Goal: Find specific page/section: Find specific page/section

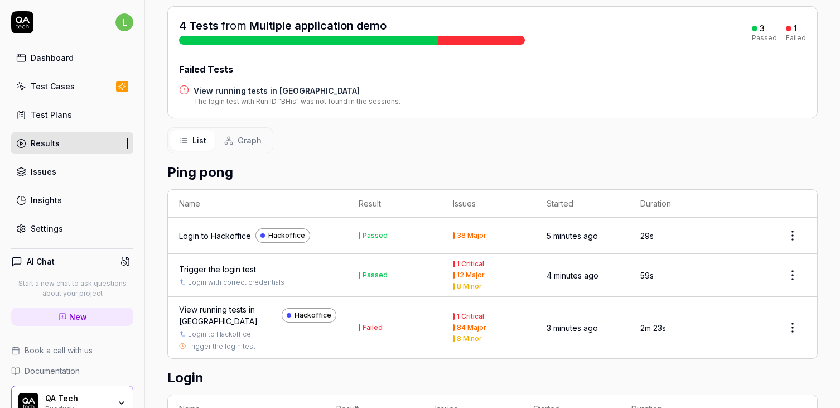
scroll to position [134, 0]
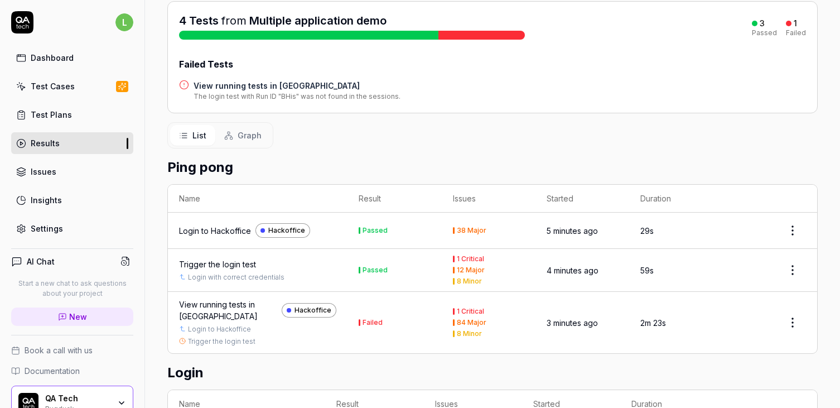
click at [240, 138] on span "Graph" at bounding box center [250, 135] width 24 height 12
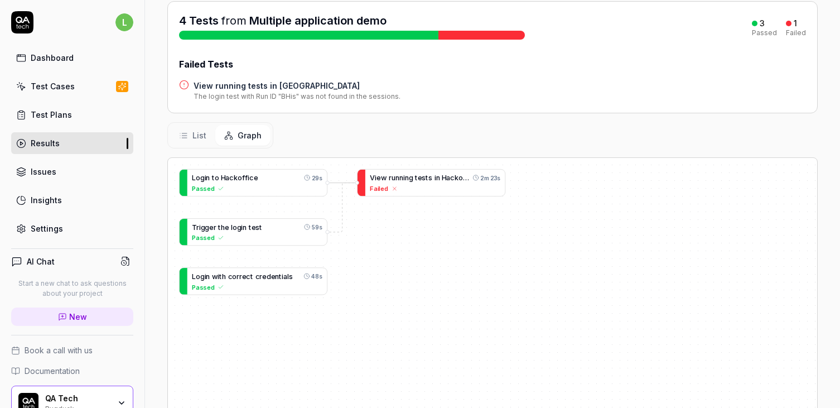
click at [391, 353] on div "L o g i n t o H a c k o f f i c e 29s Passed T r i g g e r t h e l o g i n t e …" at bounding box center [492, 320] width 649 height 325
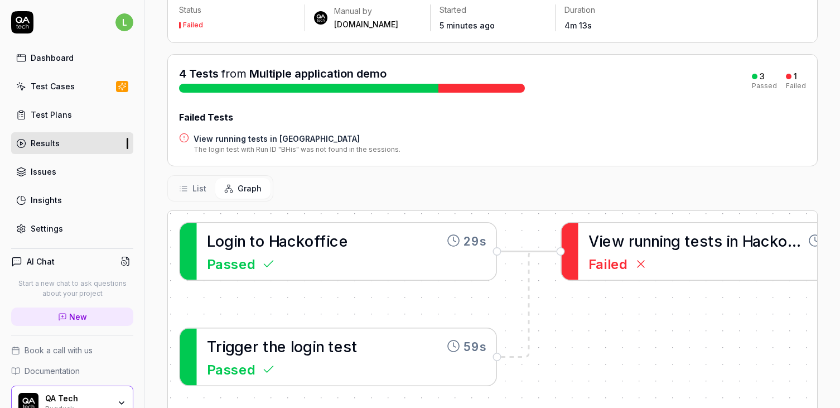
scroll to position [164, 0]
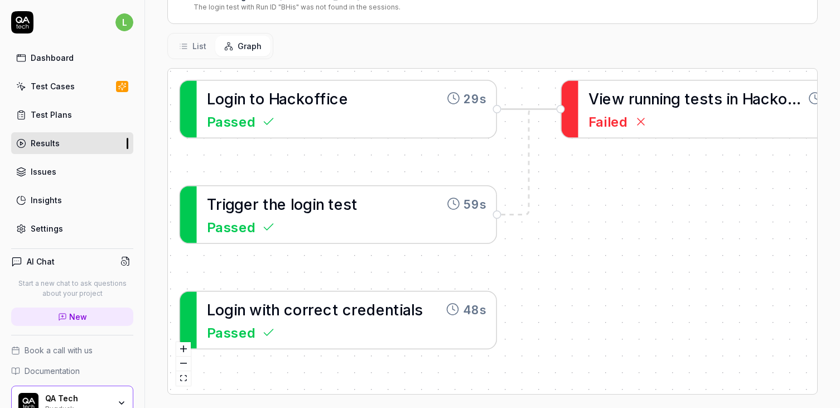
scroll to position [230, 0]
